Goal: Book appointment/travel/reservation

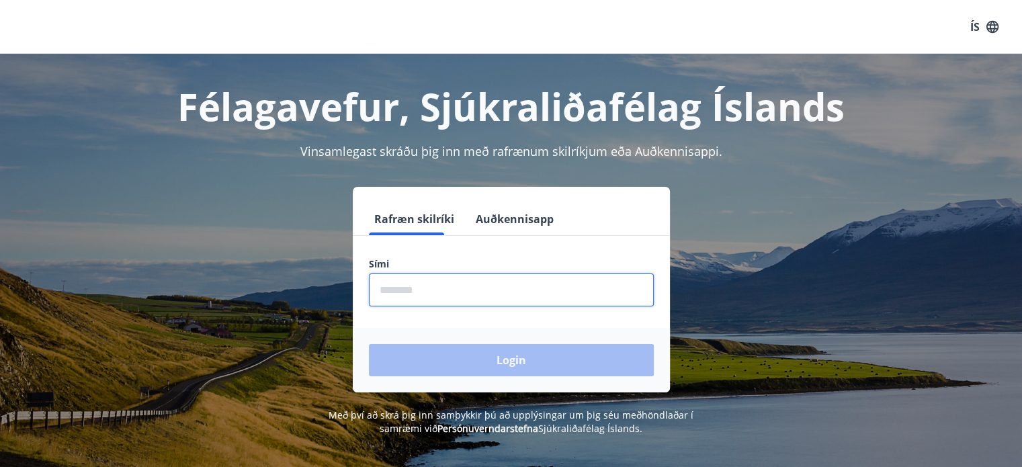
click at [475, 296] on input "phone" at bounding box center [511, 290] width 285 height 33
type input "********"
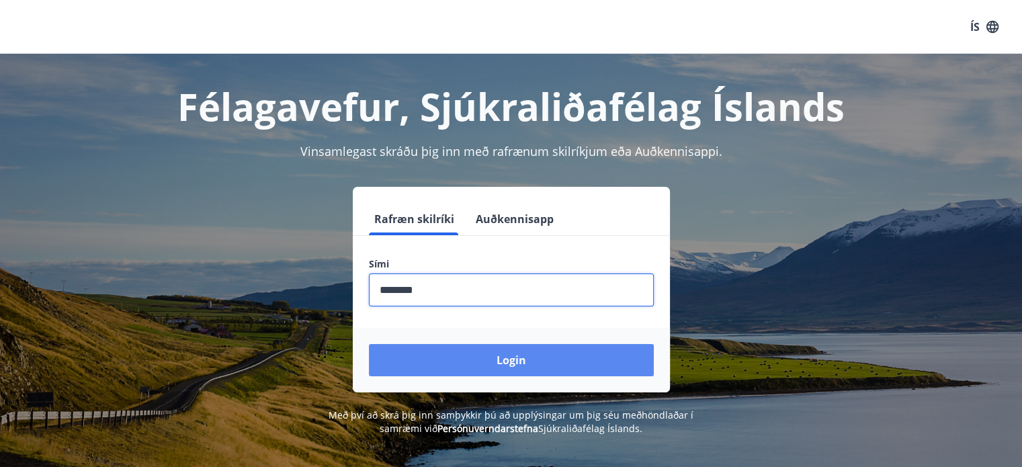
click at [487, 351] on button "Login" at bounding box center [511, 360] width 285 height 32
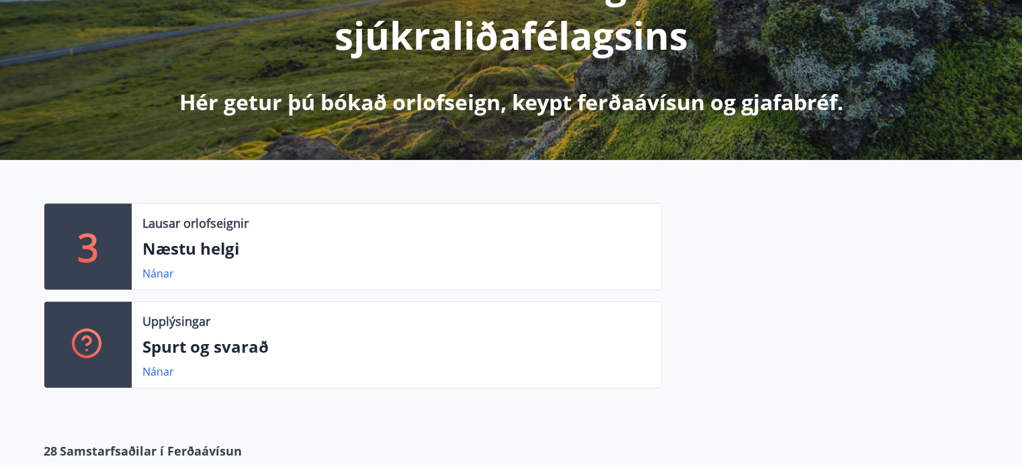
scroll to position [269, 0]
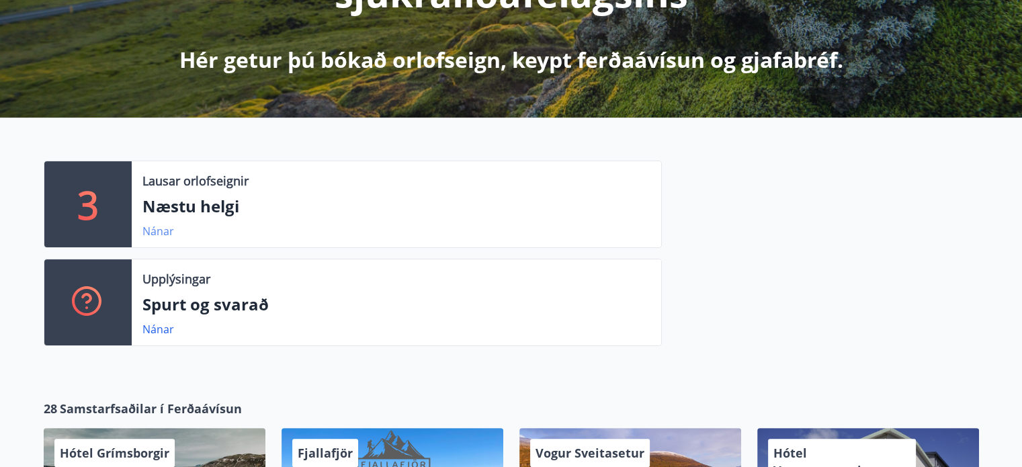
click at [148, 229] on link "Nánar" at bounding box center [159, 231] width 32 height 15
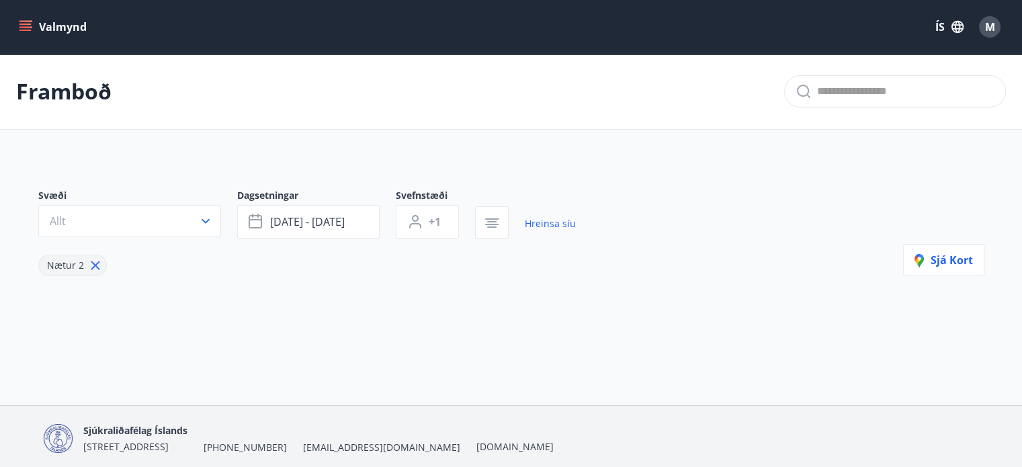
type input "*"
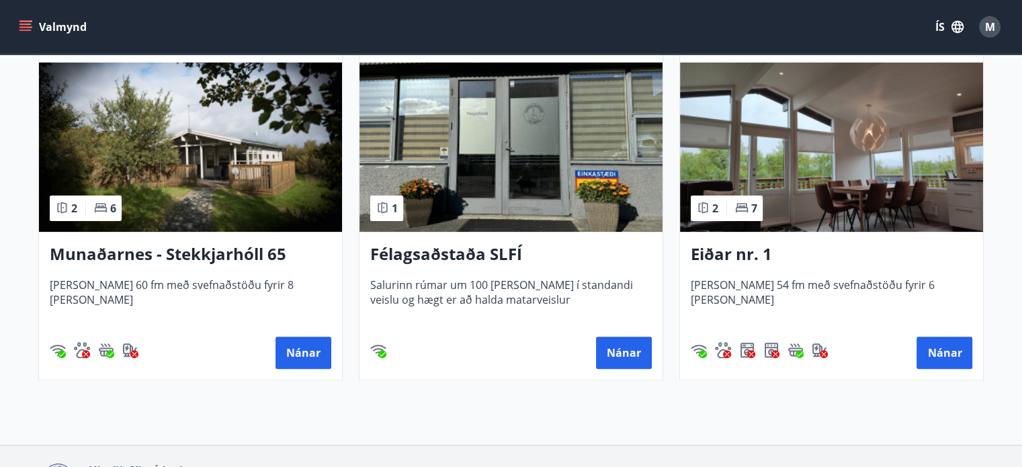
scroll to position [336, 0]
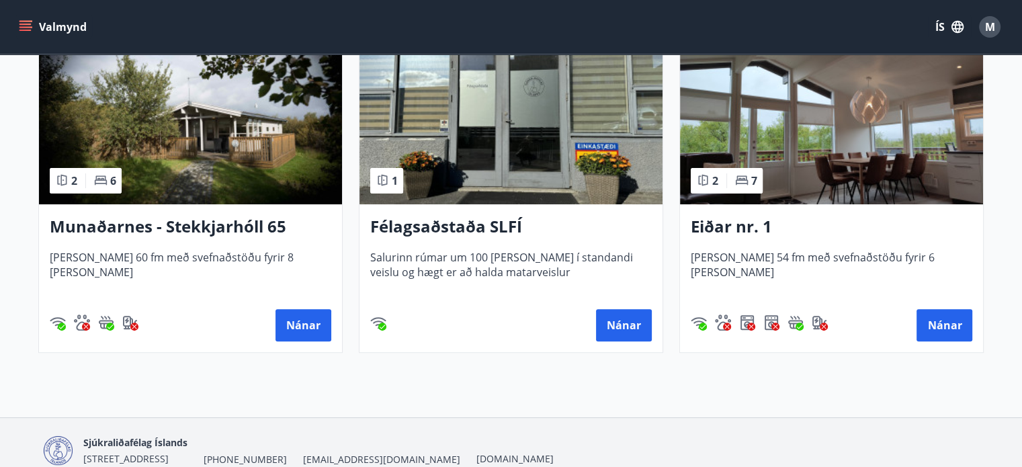
click at [708, 230] on h3 "Eiðar nr. 1" at bounding box center [832, 227] width 282 height 24
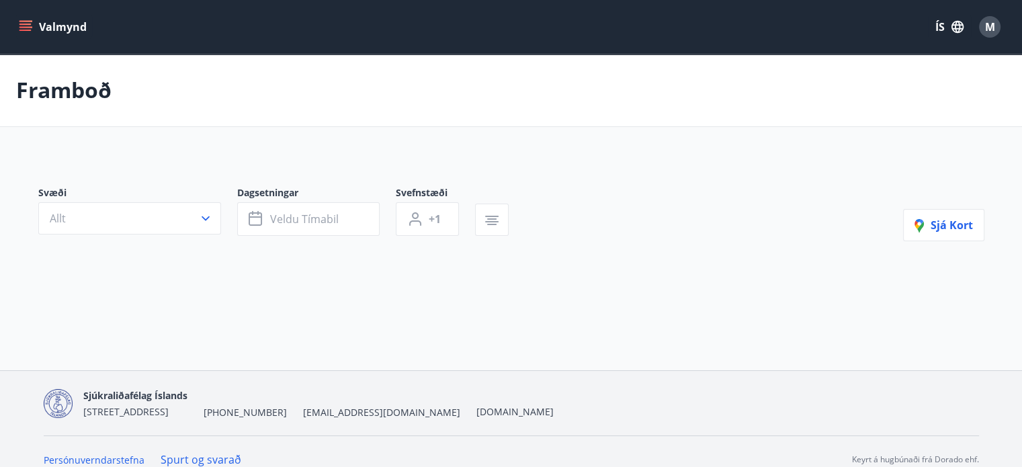
type input "*"
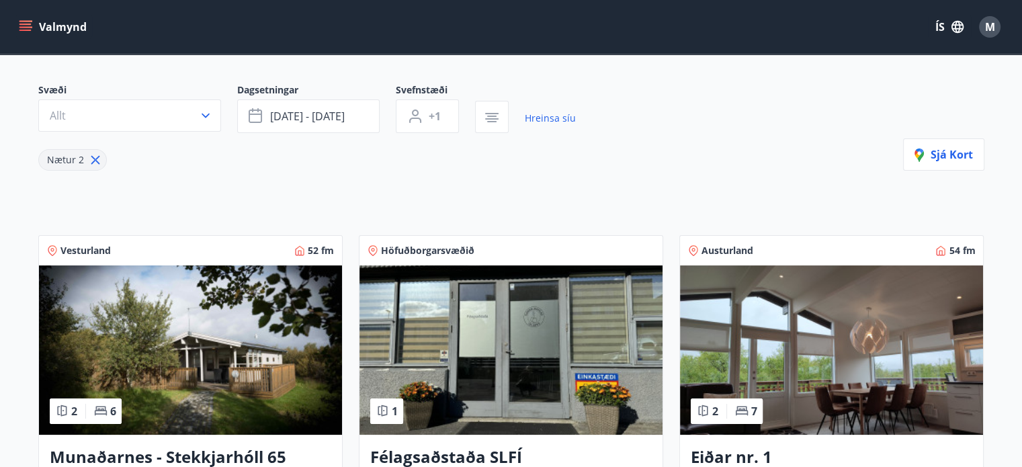
scroll to position [62, 0]
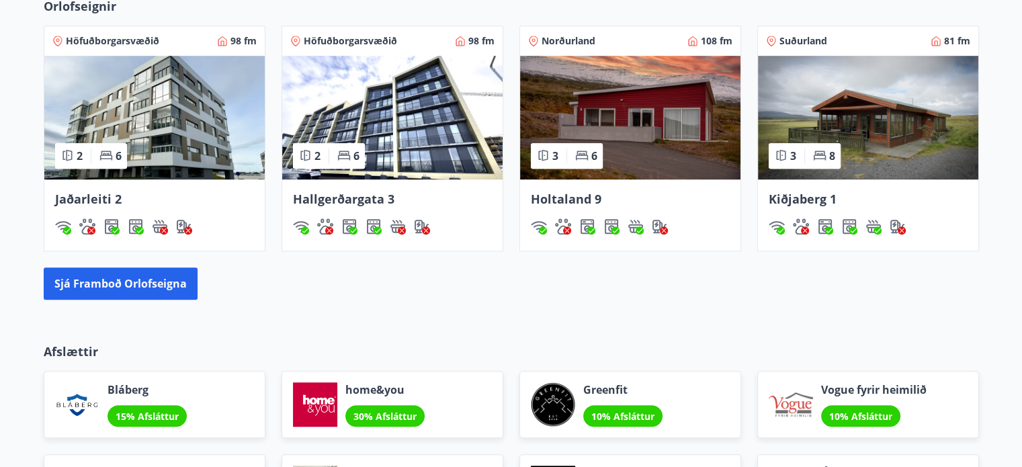
scroll to position [931, 0]
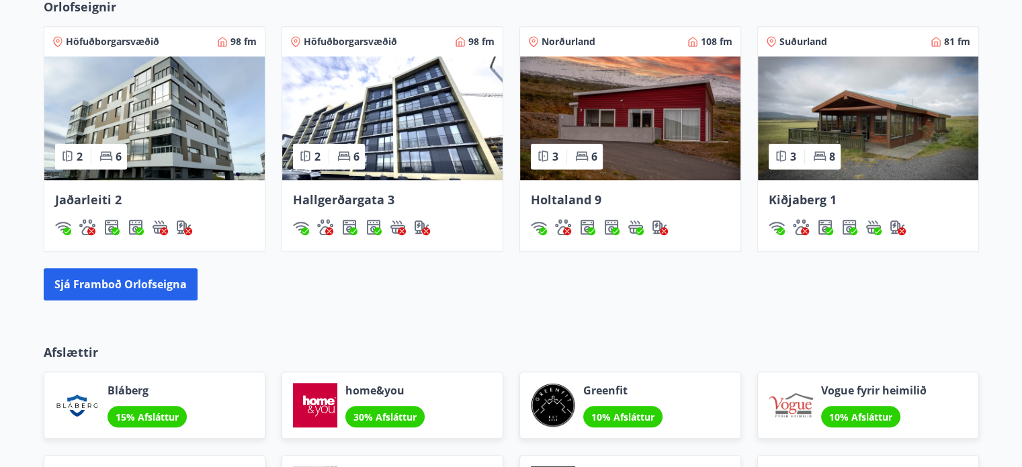
click at [569, 196] on span "Holtaland 9" at bounding box center [566, 200] width 71 height 16
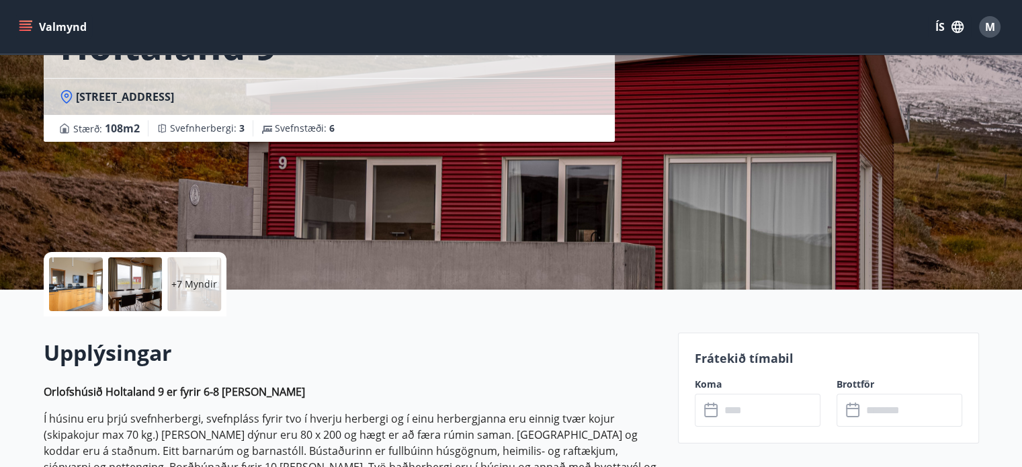
scroll to position [202, 0]
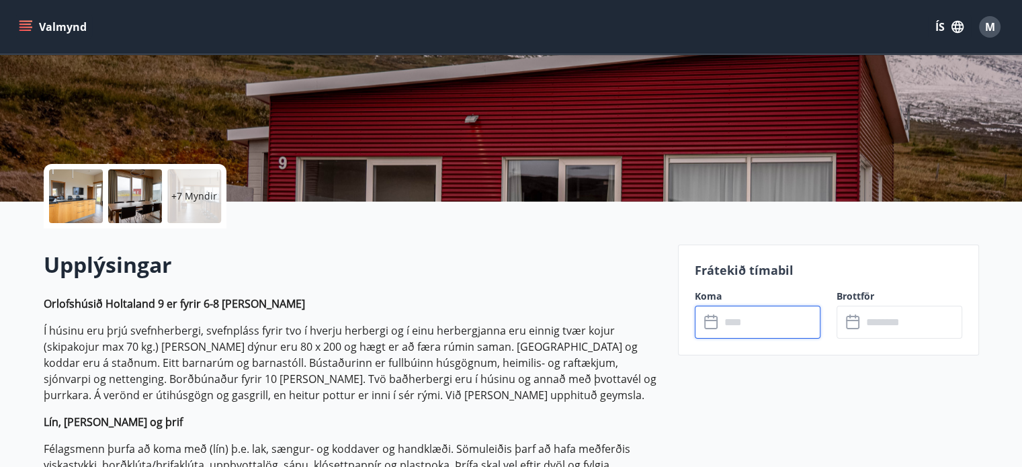
click at [772, 322] on input "text" at bounding box center [771, 322] width 100 height 33
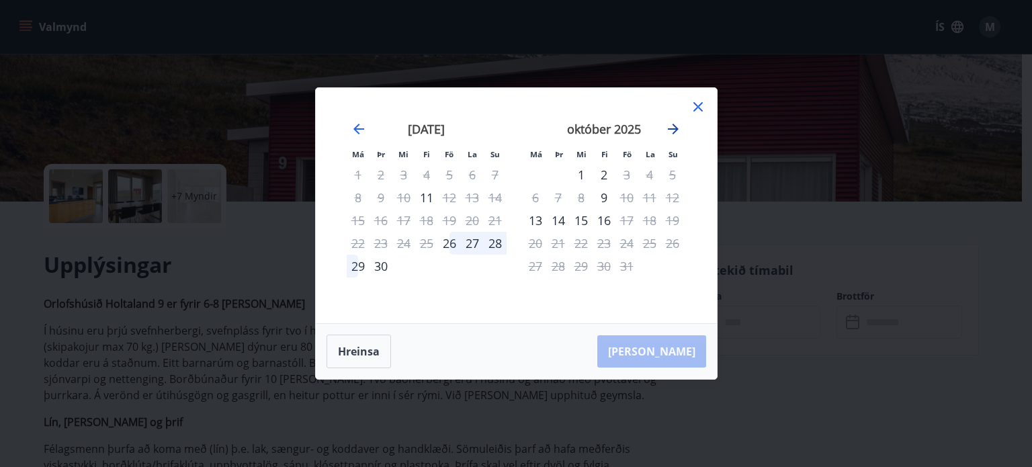
click at [678, 130] on icon "Move forward to switch to the next month." at bounding box center [673, 129] width 16 height 16
click at [696, 104] on icon at bounding box center [698, 107] width 16 height 16
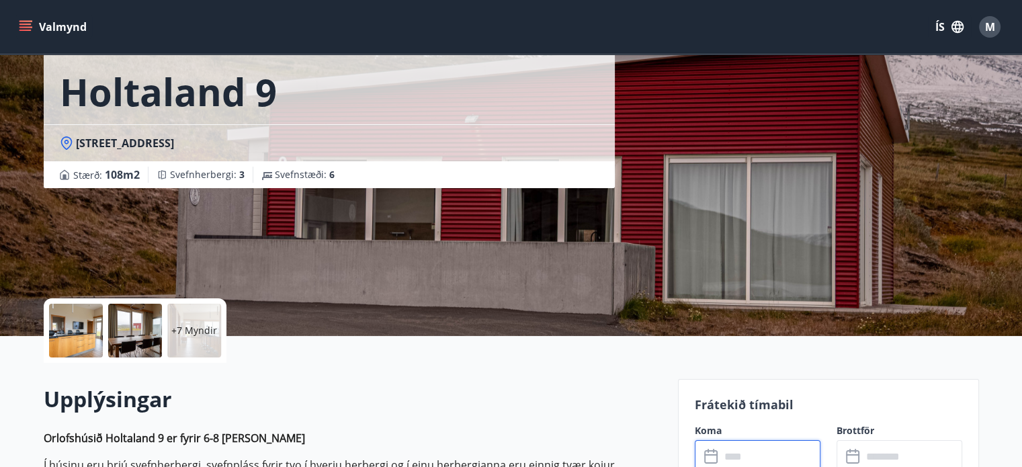
scroll to position [0, 0]
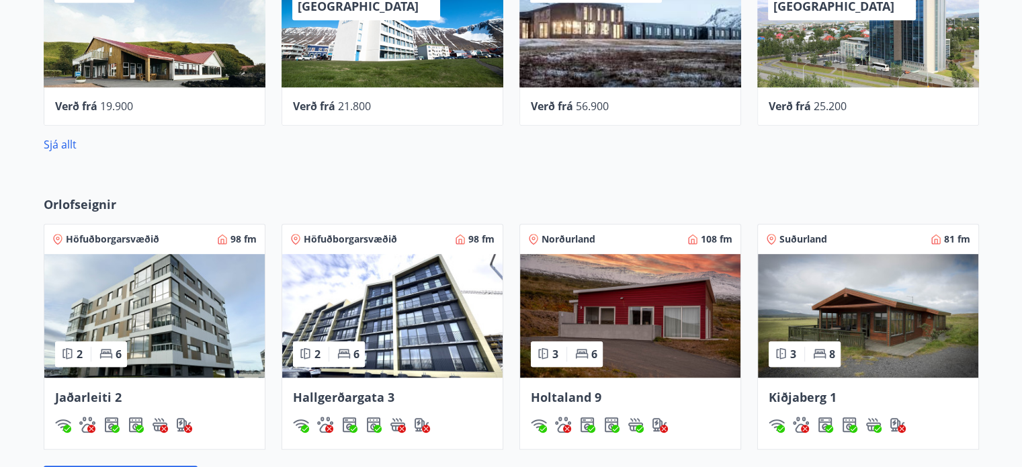
scroll to position [774, 0]
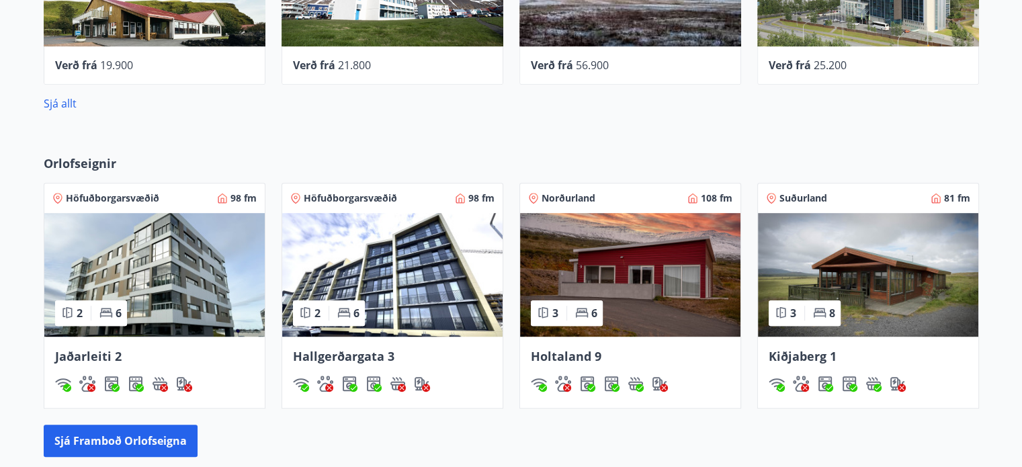
click at [832, 279] on img at bounding box center [868, 275] width 220 height 124
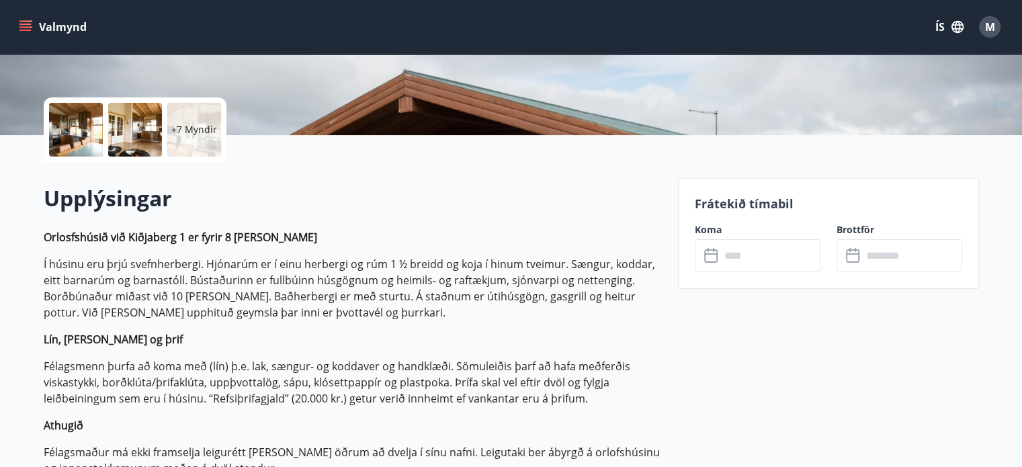
scroll to position [269, 0]
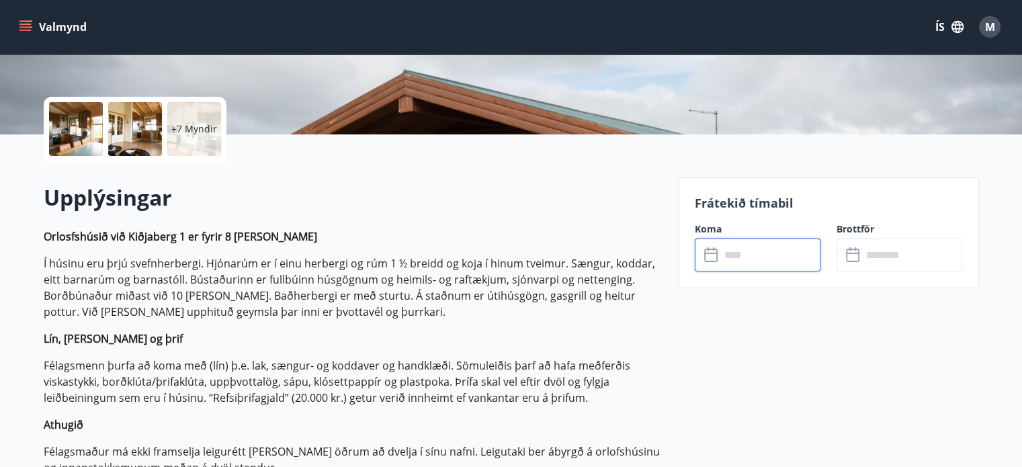
click at [796, 259] on input "text" at bounding box center [771, 255] width 100 height 33
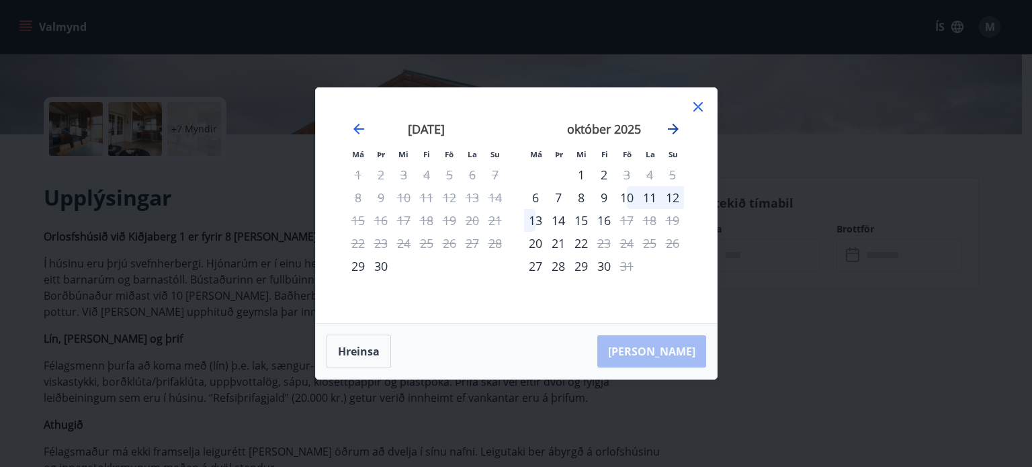
click at [673, 128] on icon "Move forward to switch to the next month." at bounding box center [673, 129] width 16 height 16
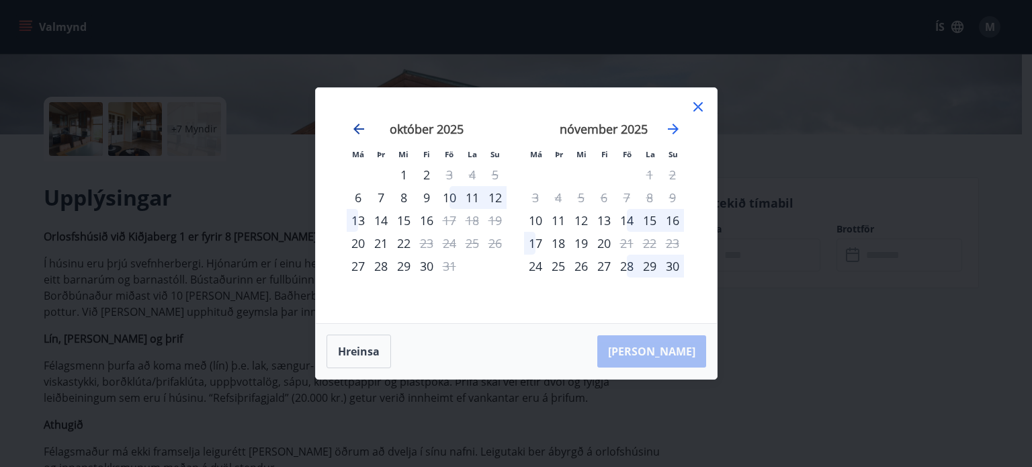
click at [362, 130] on icon "Move backward to switch to the previous month." at bounding box center [359, 129] width 16 height 16
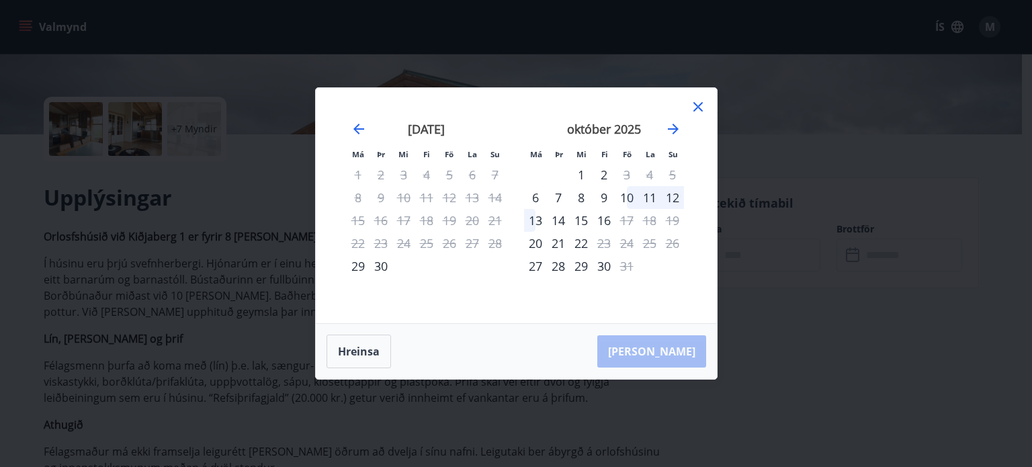
click at [704, 109] on icon at bounding box center [698, 107] width 16 height 16
